Goal: Check status: Check status

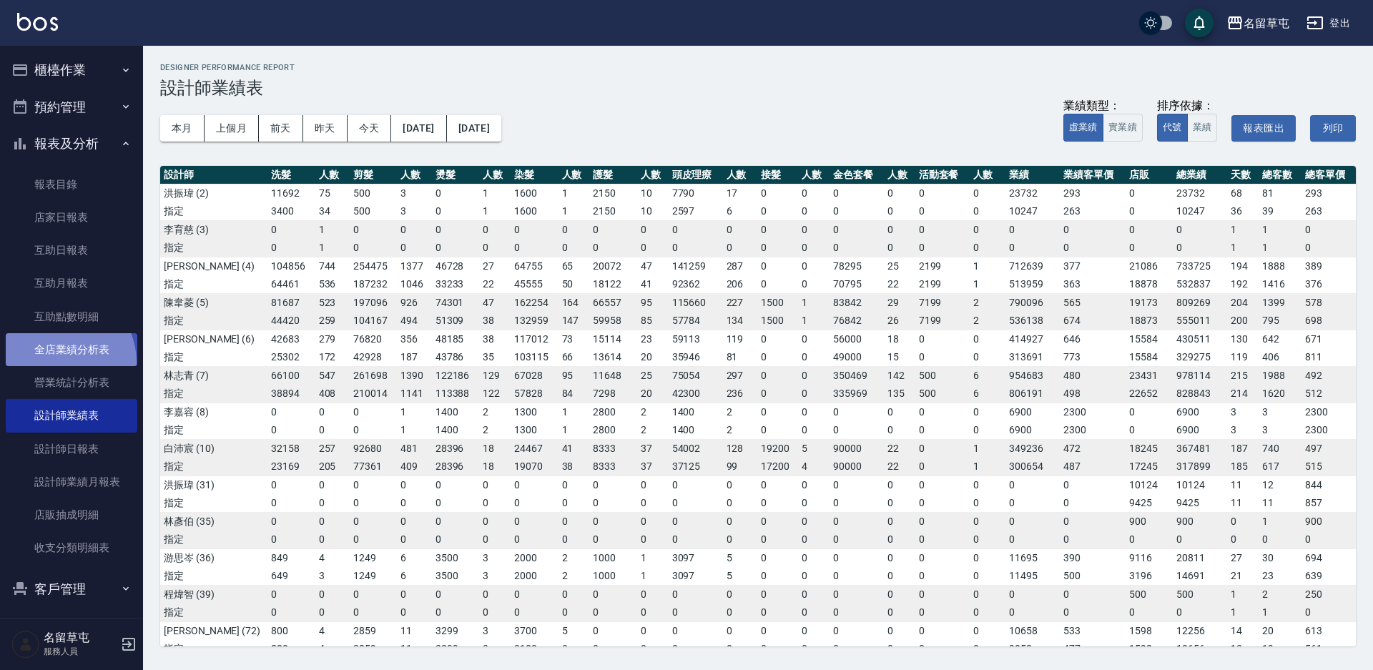
click at [59, 363] on link "全店業績分析表" at bounding box center [72, 349] width 132 height 33
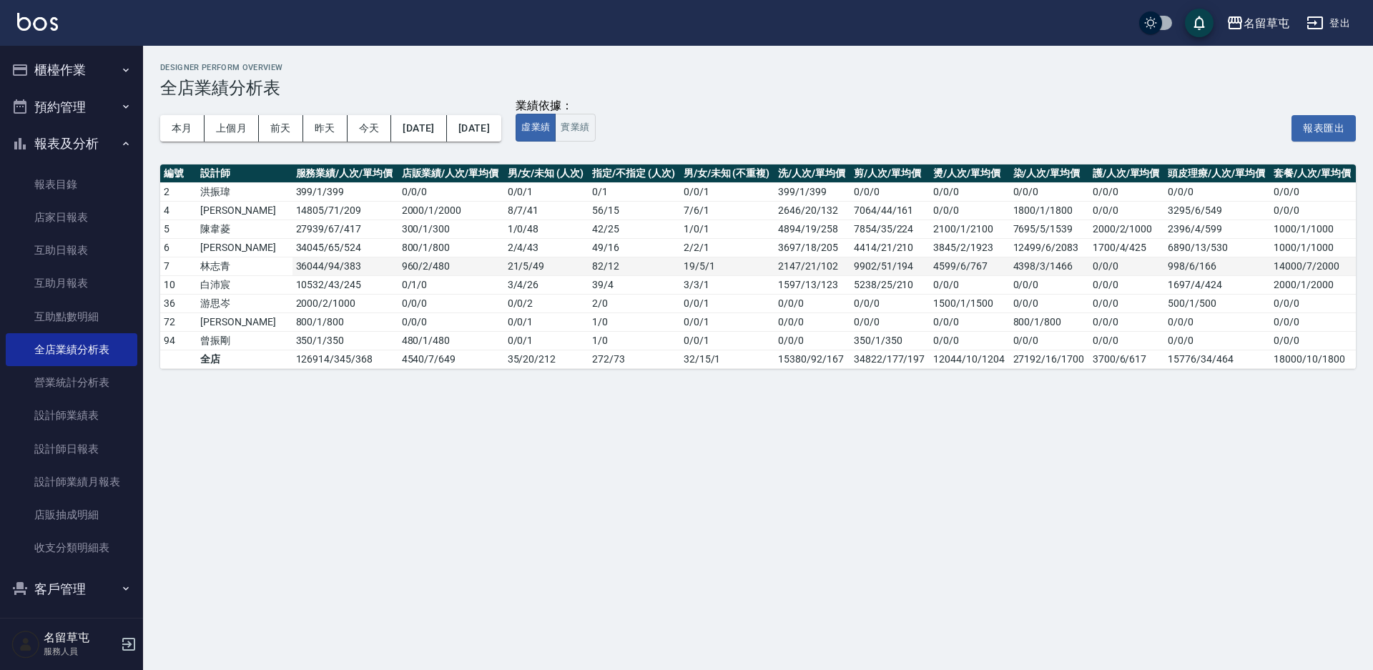
click at [293, 268] on td "36044 / 94 / 383" at bounding box center [346, 266] width 106 height 19
click at [439, 132] on button "[DATE]" at bounding box center [418, 128] width 55 height 26
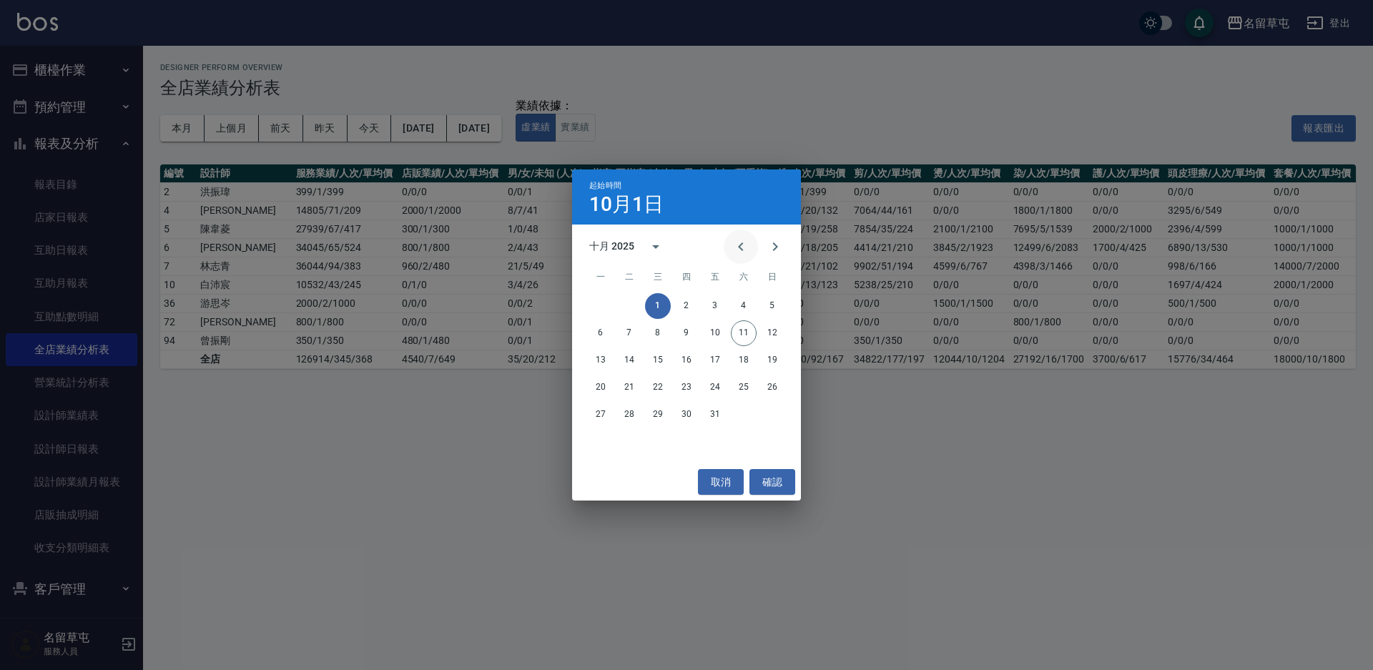
click at [735, 246] on icon "Previous month" at bounding box center [740, 246] width 17 height 17
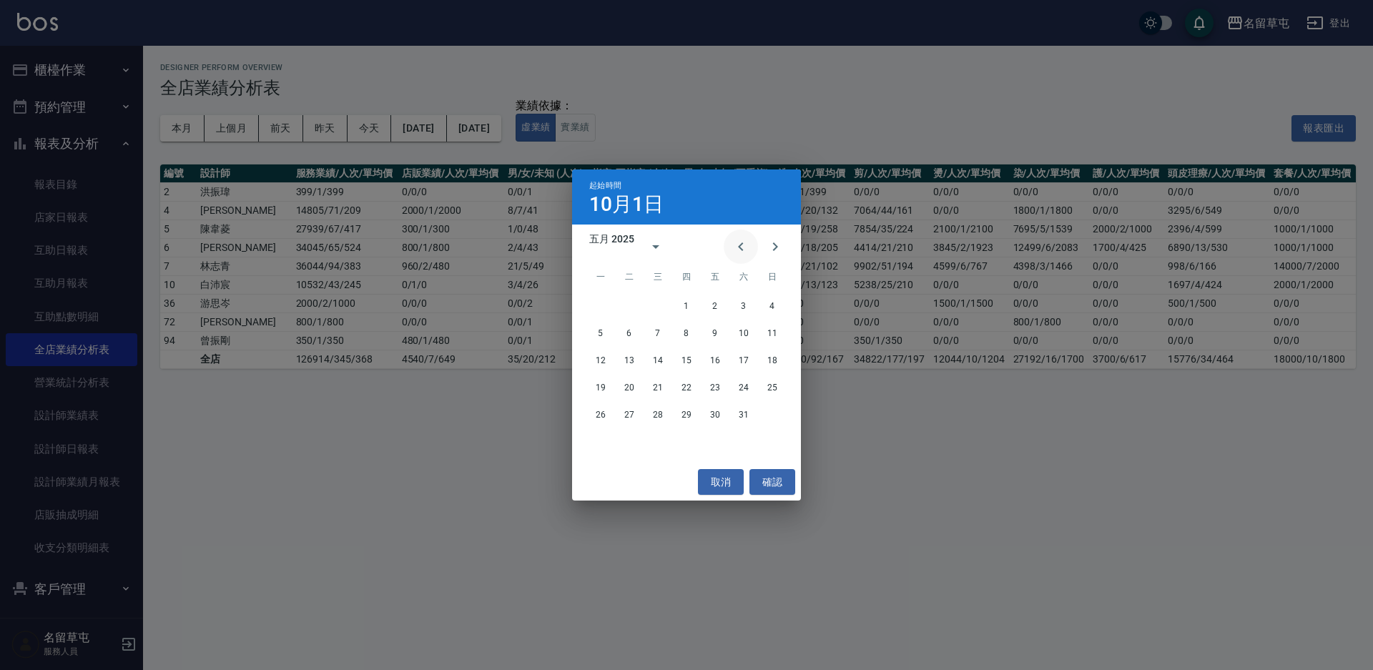
click at [735, 246] on icon "Previous month" at bounding box center [740, 246] width 17 height 17
click at [657, 308] on button "1" at bounding box center [658, 306] width 26 height 26
